Goal: Task Accomplishment & Management: Complete application form

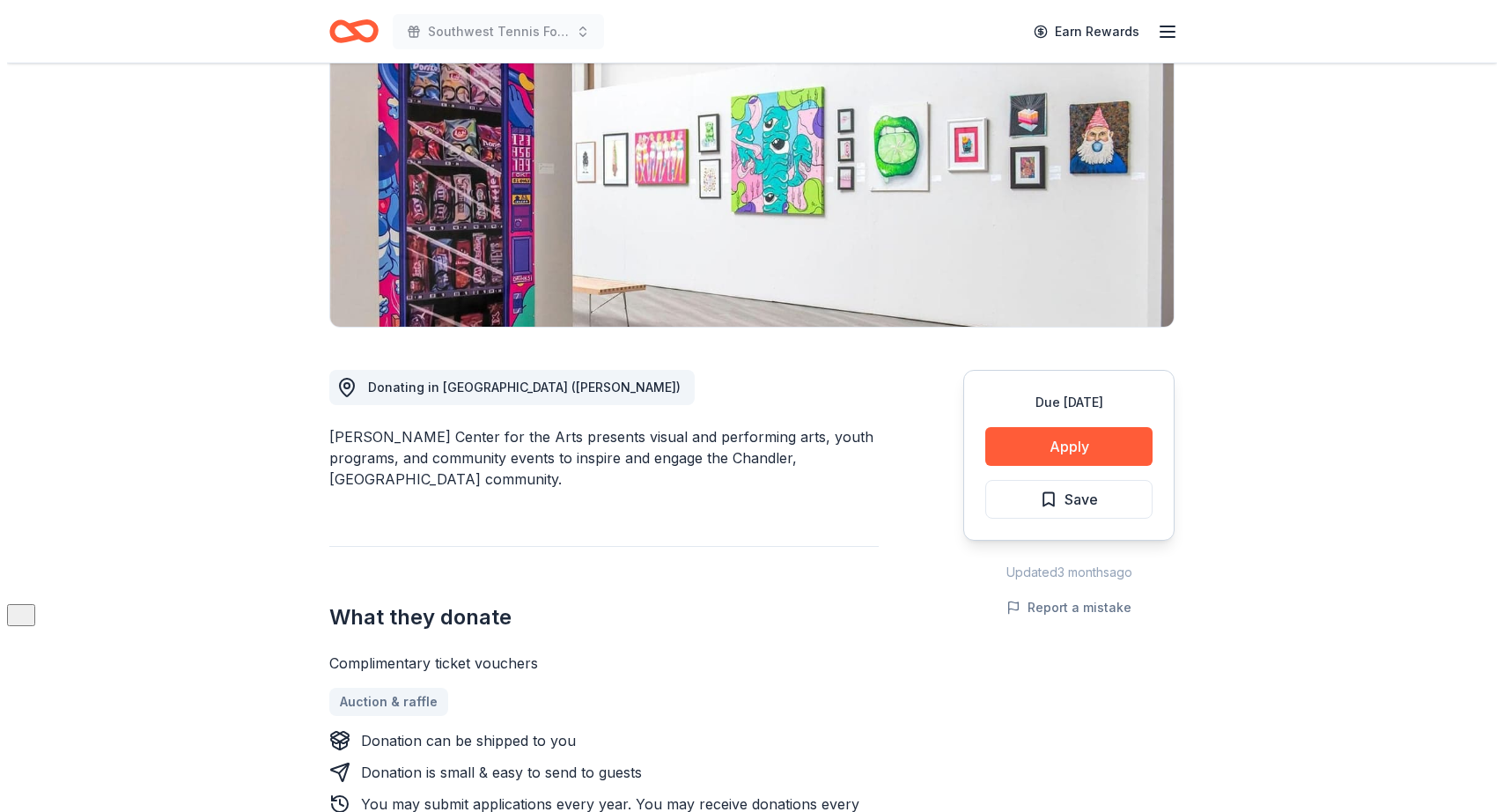
scroll to position [238, 0]
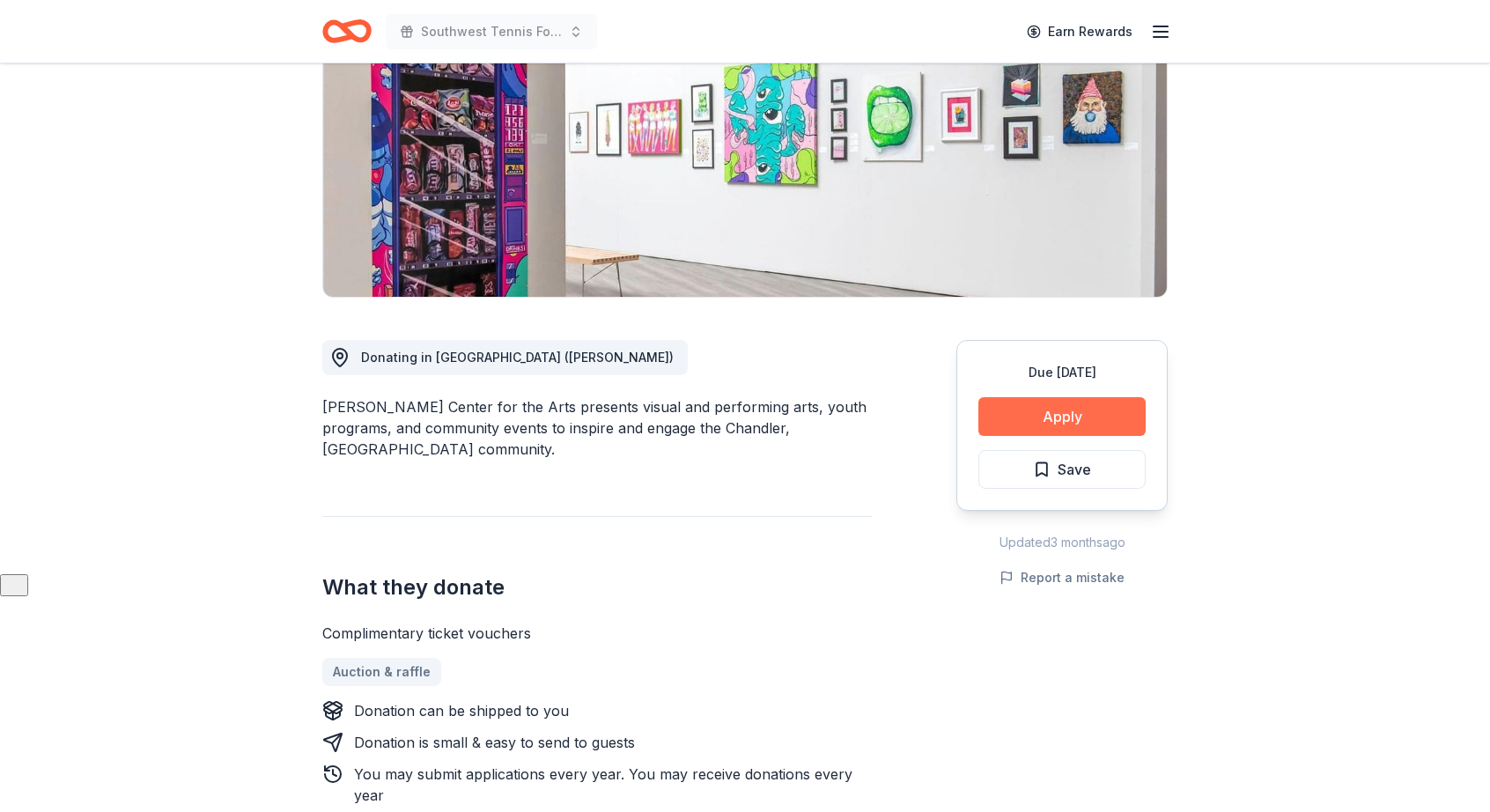
click at [1115, 405] on button "Apply" at bounding box center [1061, 415] width 167 height 38
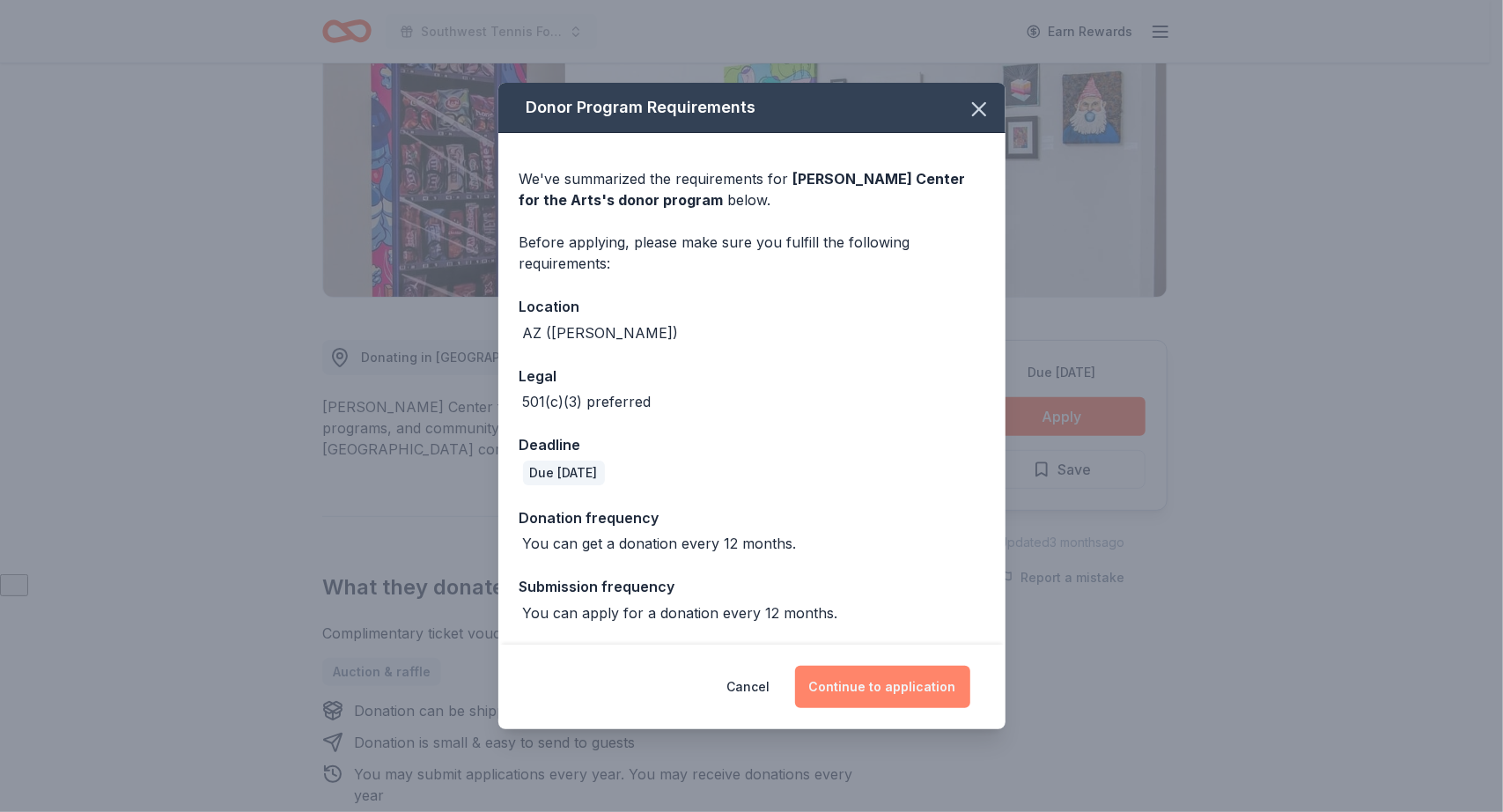
click at [906, 689] on button "Continue to application" at bounding box center [883, 686] width 176 height 42
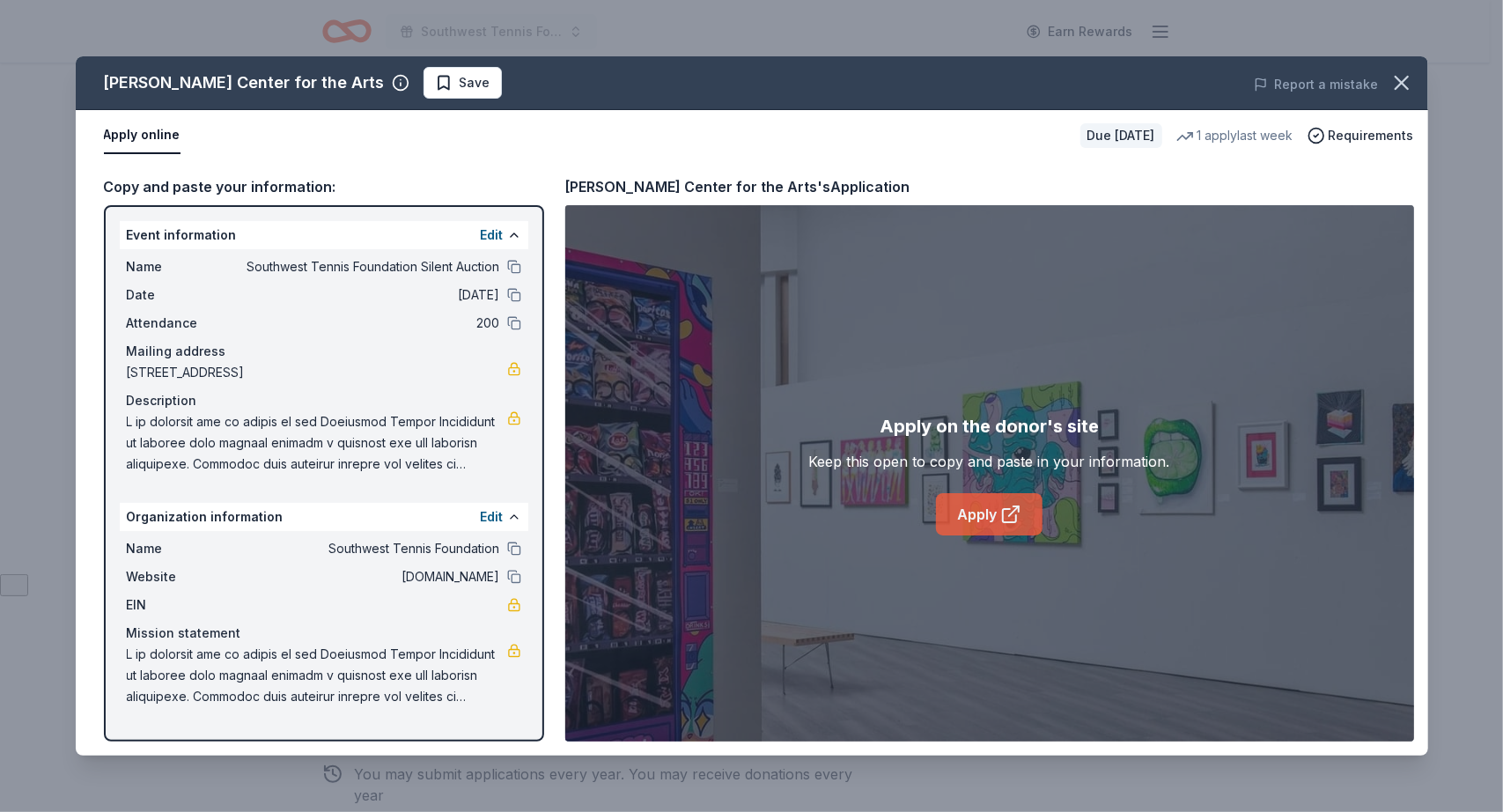
click at [976, 518] on link "Apply" at bounding box center [990, 513] width 106 height 42
drag, startPoint x: 423, startPoint y: 88, endPoint x: 435, endPoint y: 91, distance: 12.4
click at [459, 89] on span "Save" at bounding box center [474, 82] width 31 height 21
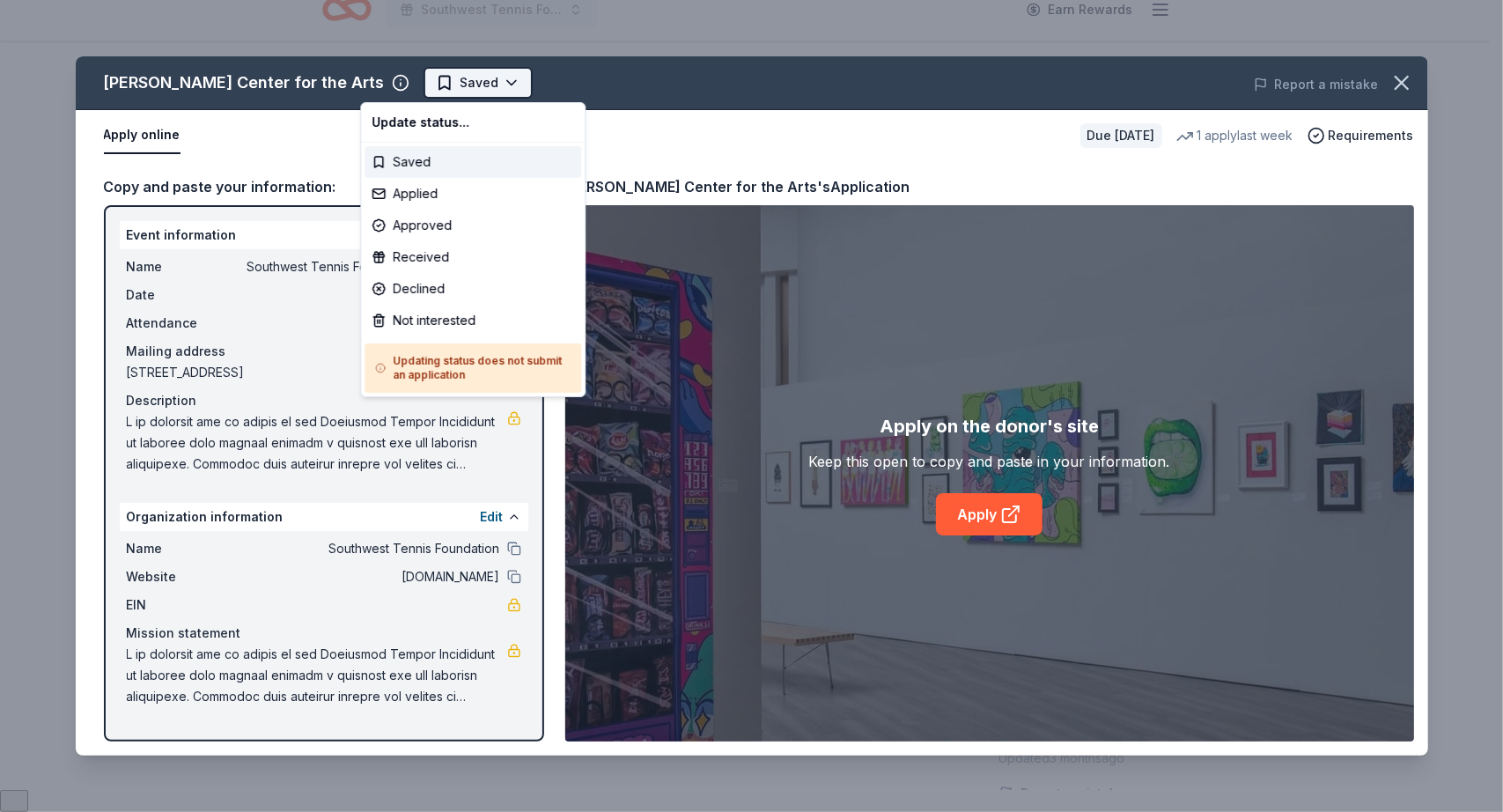
click at [457, 86] on html "Southwest Tennis Foundation Silent Auction Earn Rewards Due in 24 days Share Ch…" at bounding box center [752, 384] width 1503 height 812
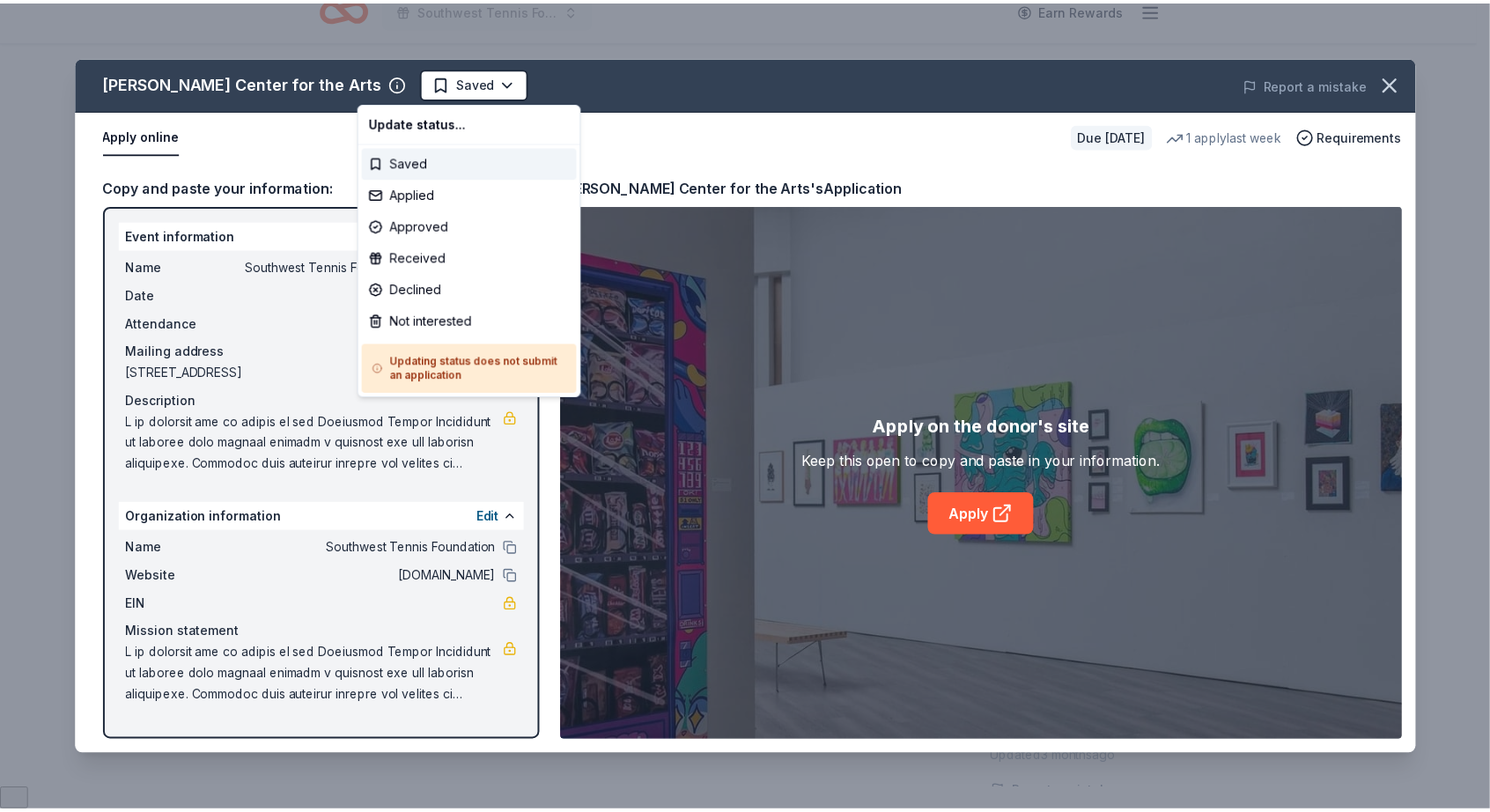
scroll to position [0, 0]
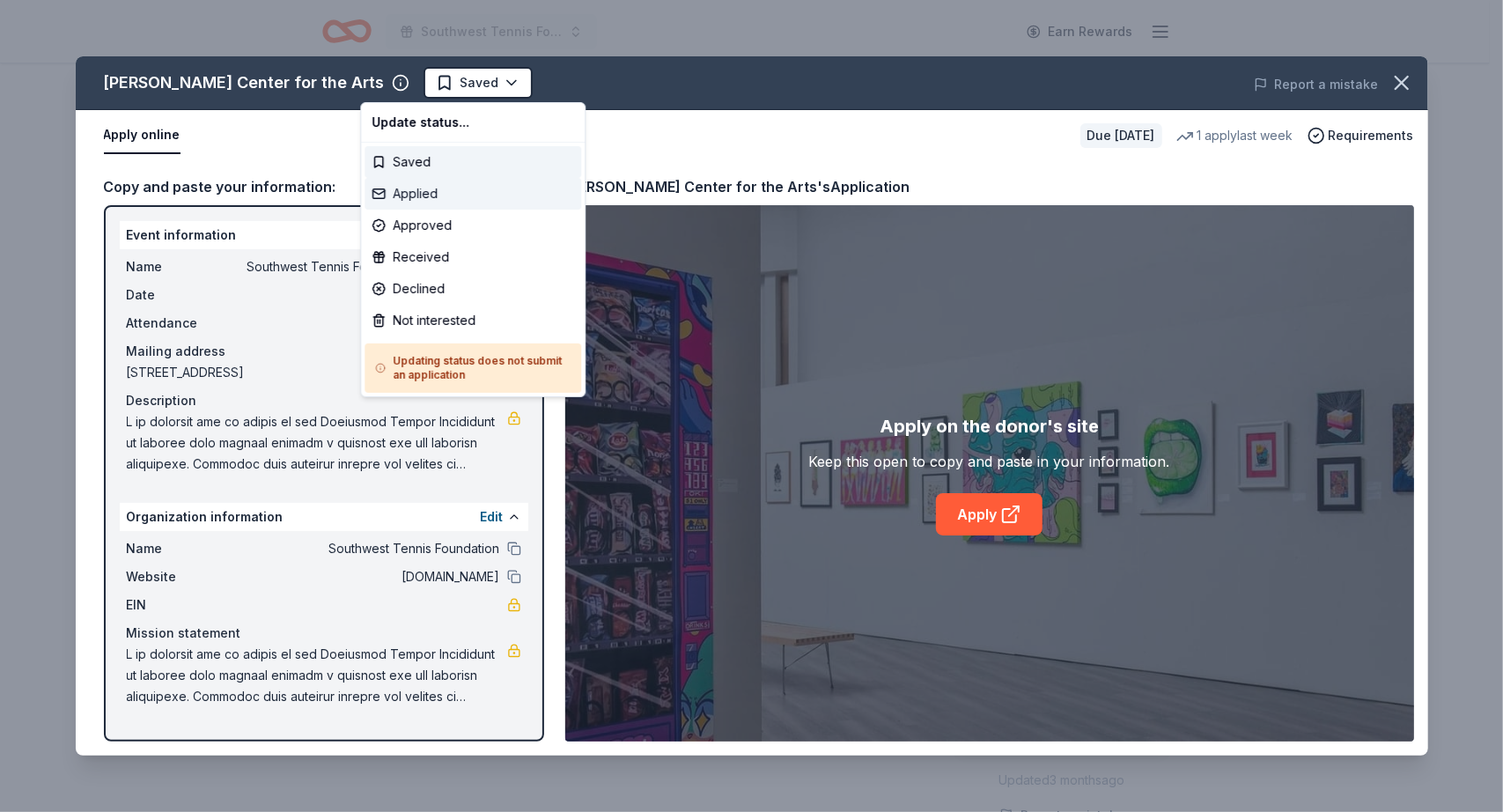
click at [423, 193] on div "Applied" at bounding box center [472, 194] width 217 height 32
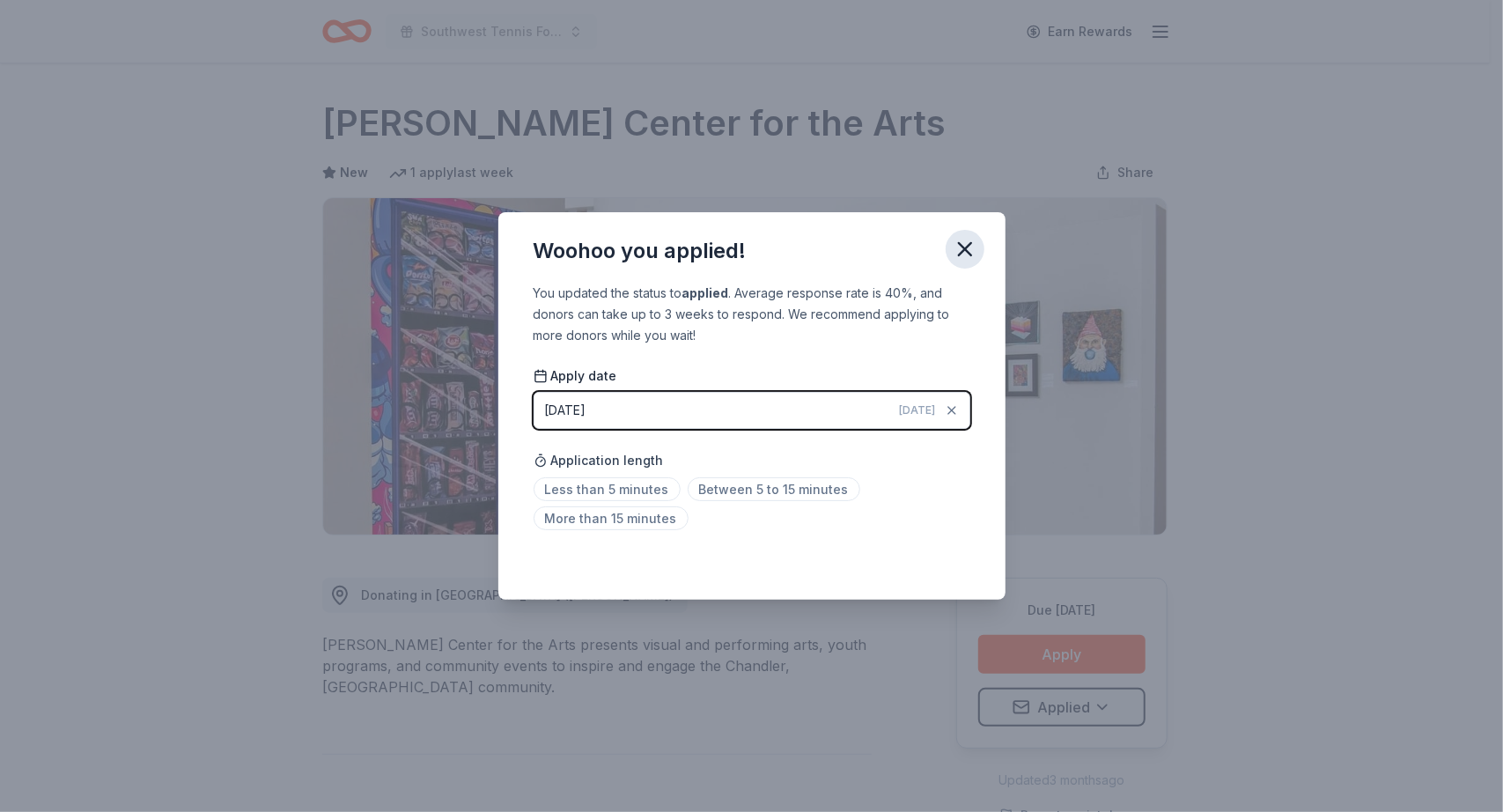
click at [965, 252] on icon "button" at bounding box center [964, 249] width 24 height 24
